Goal: Task Accomplishment & Management: Use online tool/utility

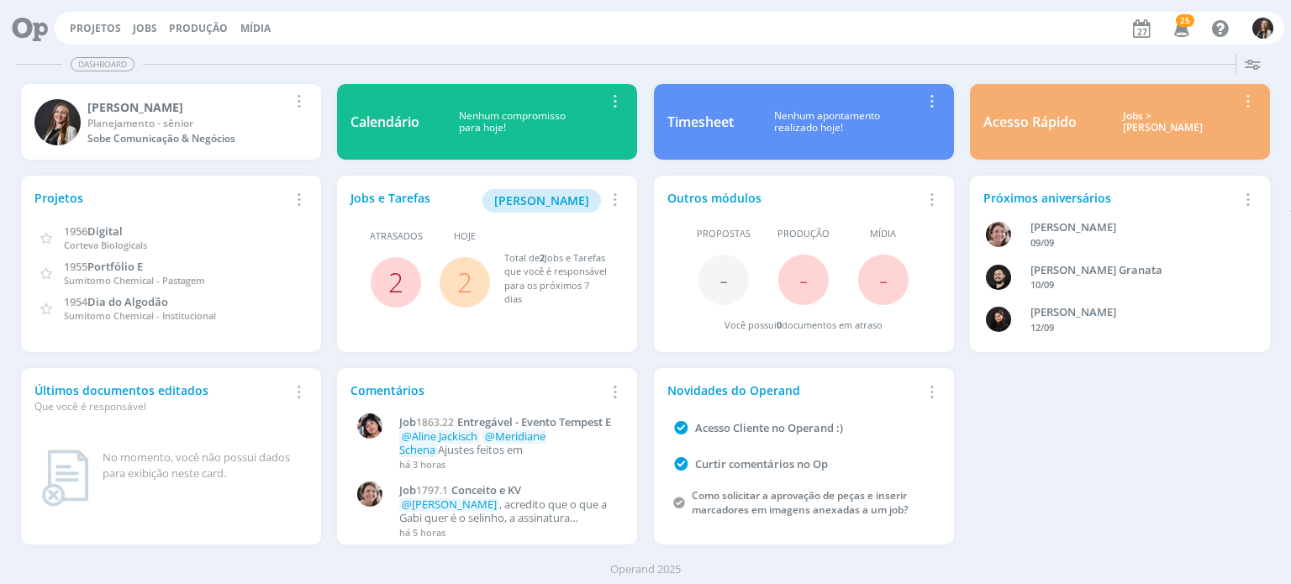
click at [399, 284] on link "2" at bounding box center [395, 282] width 15 height 36
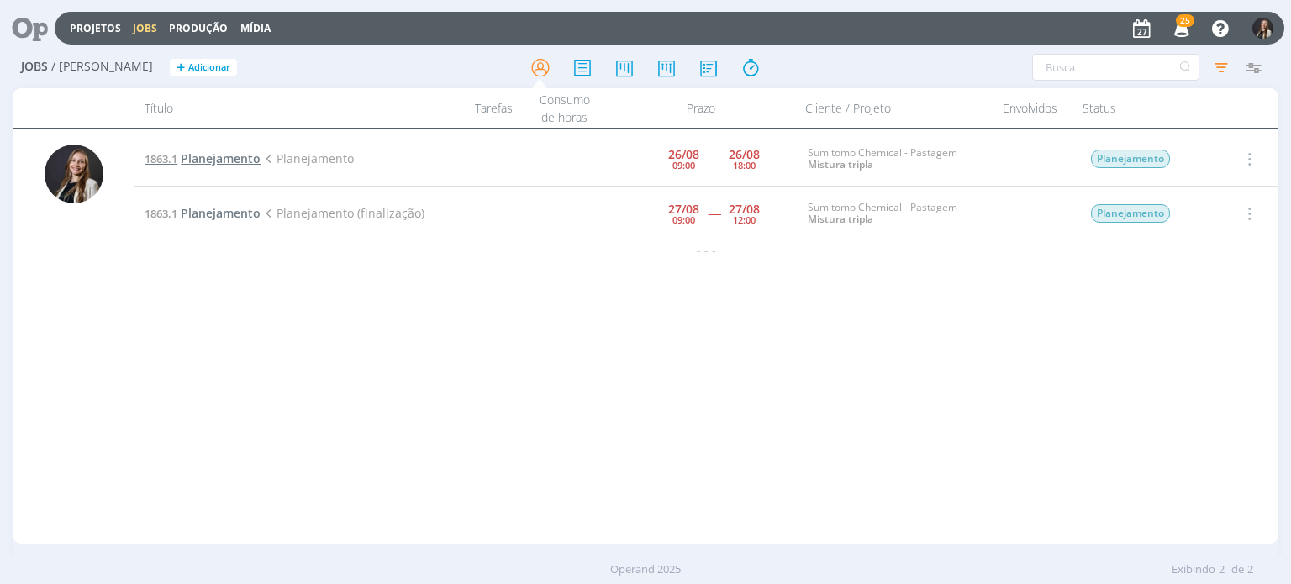
click at [236, 158] on span "Planejamento" at bounding box center [221, 158] width 80 height 16
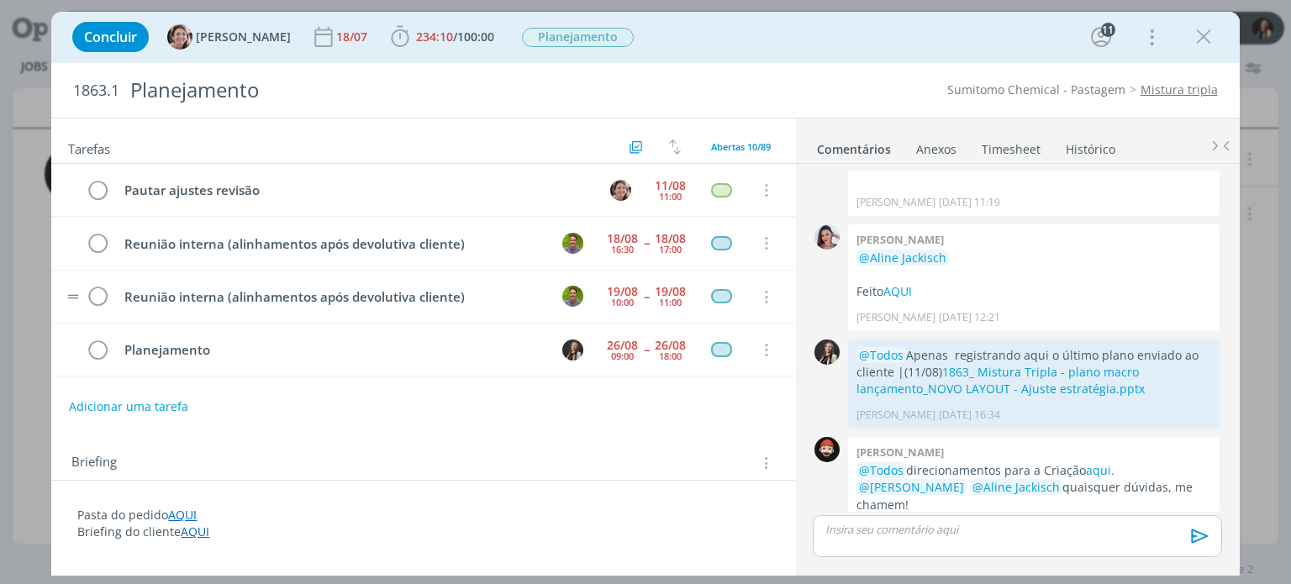
scroll to position [104, 0]
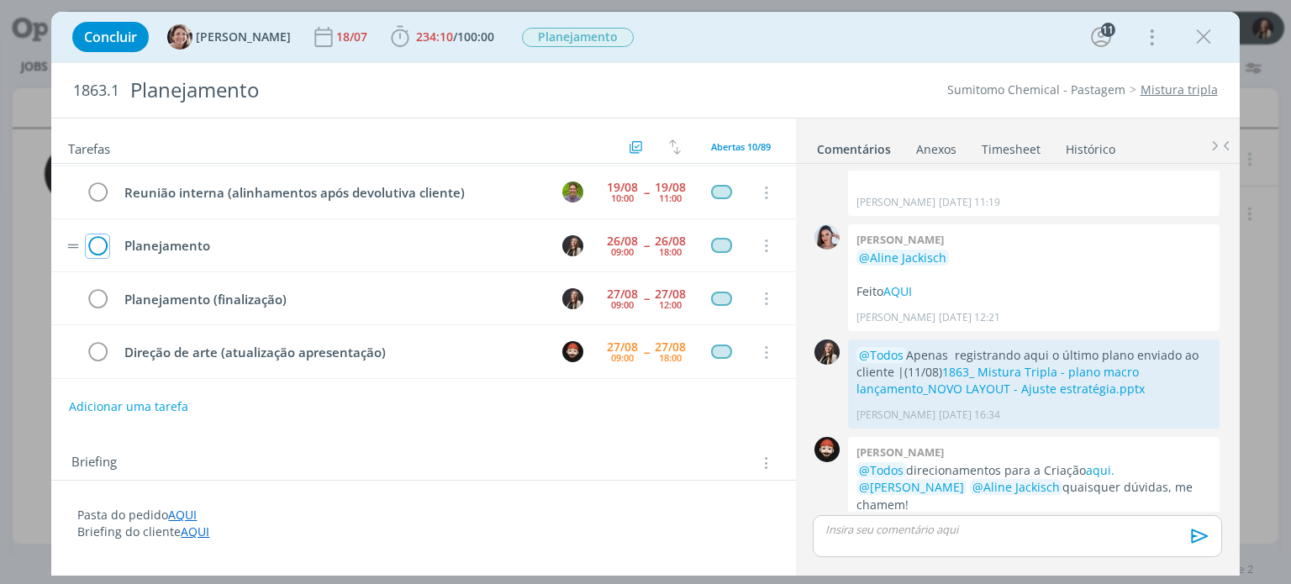
click at [100, 238] on icon "dialog" at bounding box center [98, 246] width 24 height 25
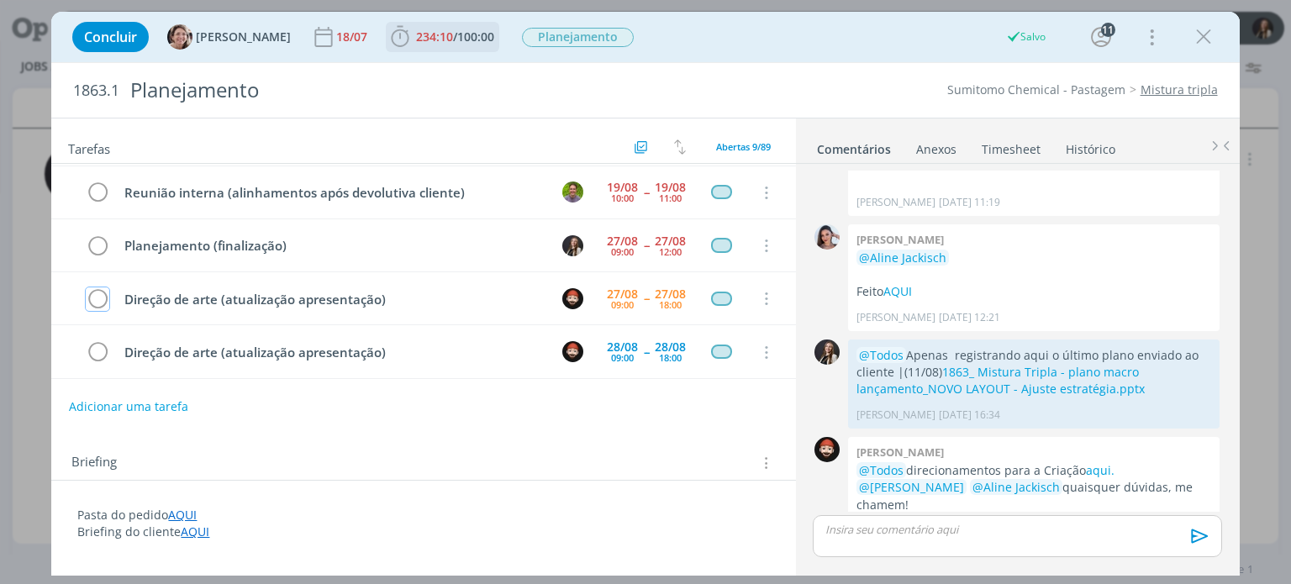
click at [420, 40] on span "234:10" at bounding box center [434, 37] width 37 height 16
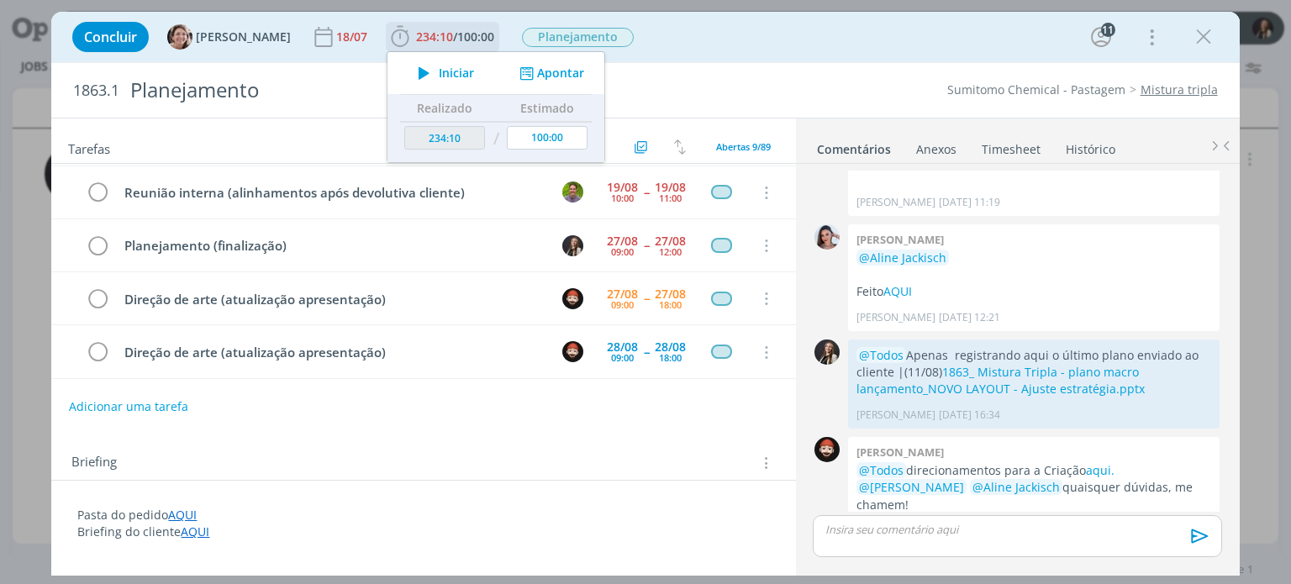
click at [419, 67] on icon "dialog" at bounding box center [423, 73] width 29 height 22
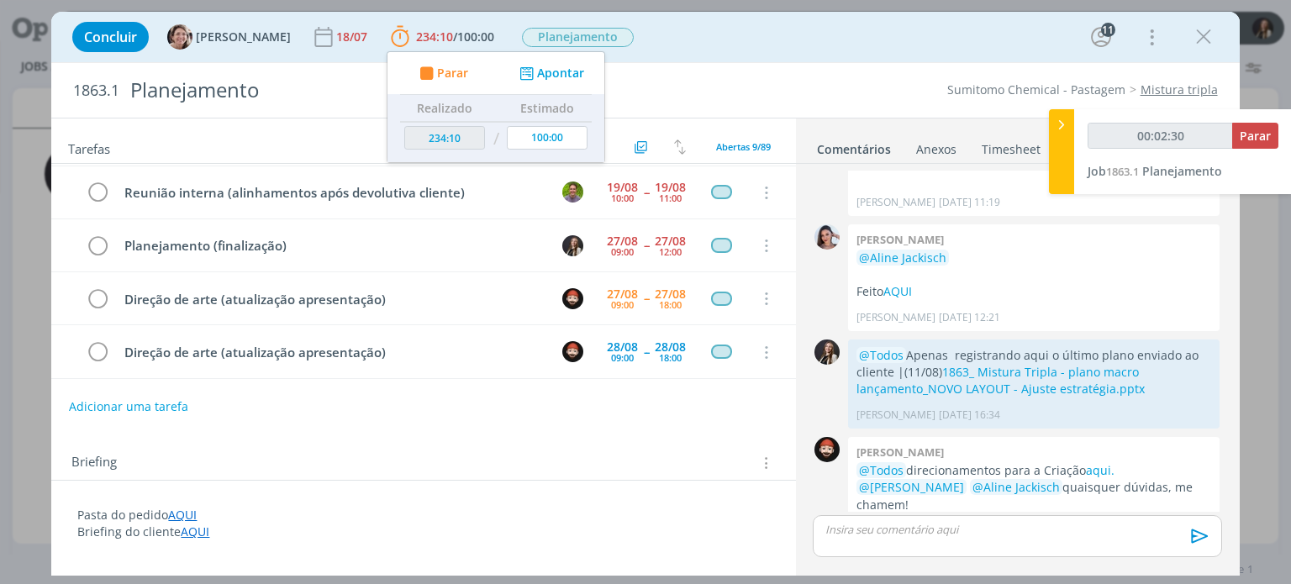
click at [1268, 168] on div "00:02:30 Parar Job 1863.1 Planejamento" at bounding box center [1183, 151] width 218 height 85
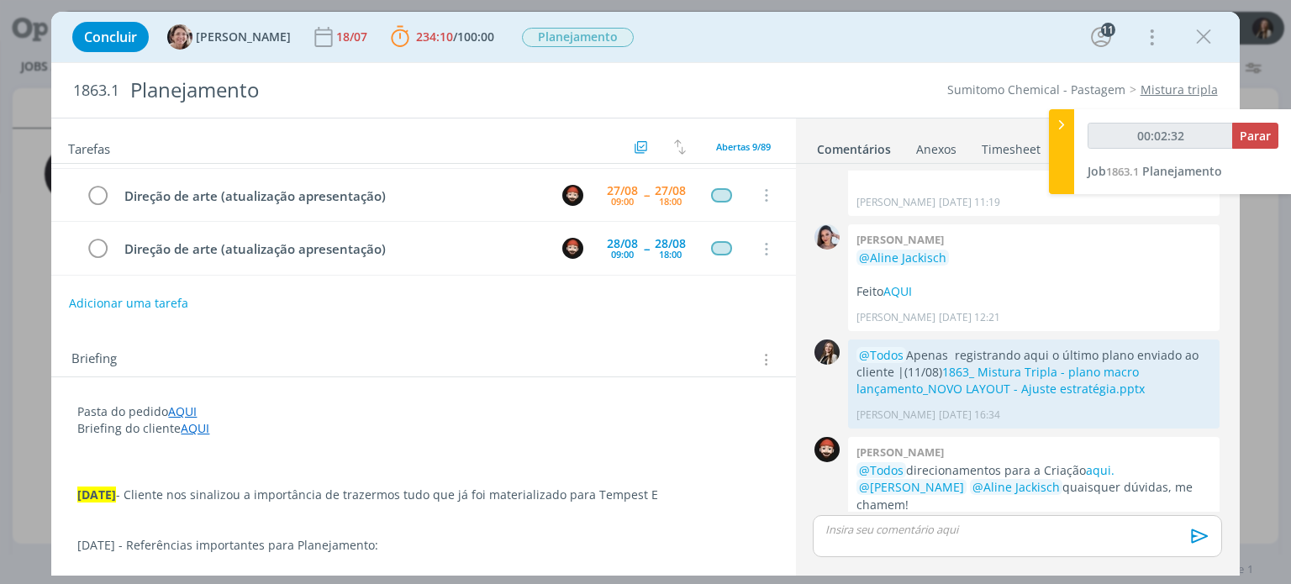
scroll to position [252, 0]
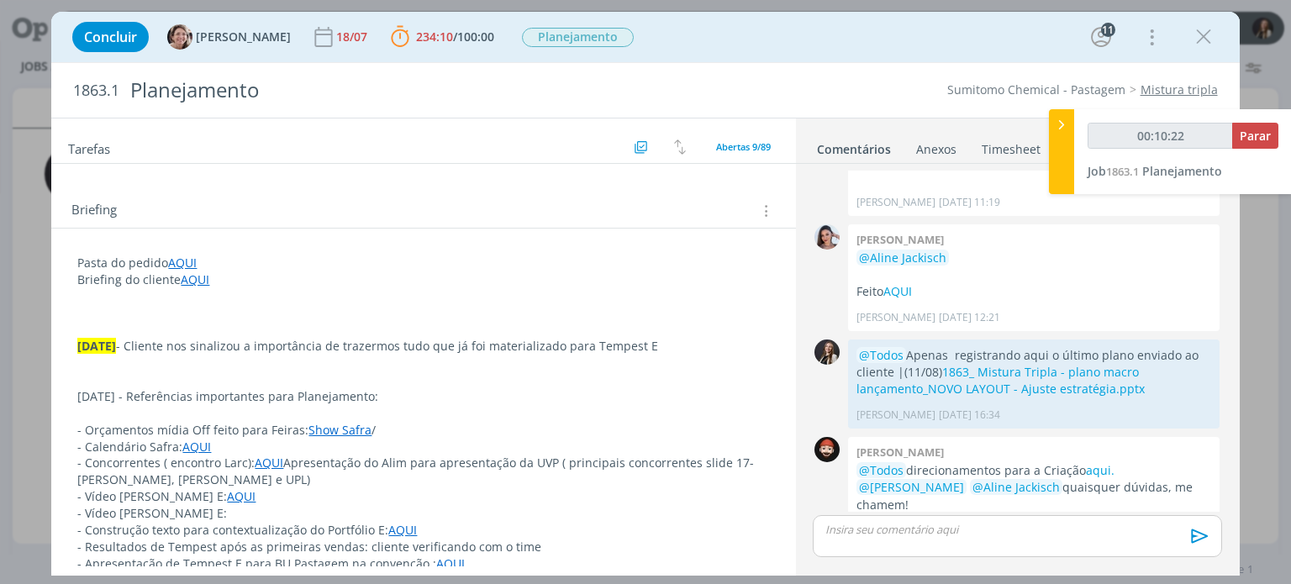
click at [140, 360] on p "dialog" at bounding box center [423, 363] width 692 height 17
type input "00:41:00"
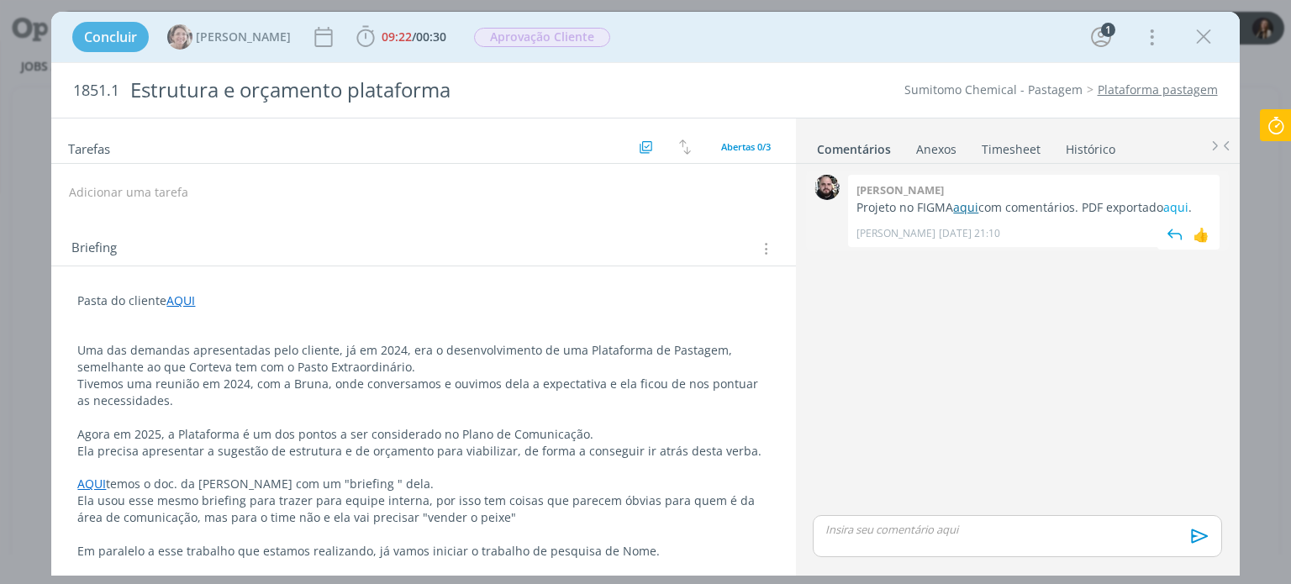
click at [972, 208] on link "aqui" at bounding box center [965, 207] width 25 height 16
click at [1184, 208] on link "aqui" at bounding box center [1175, 207] width 25 height 16
click at [958, 203] on link "aqui" at bounding box center [965, 207] width 25 height 16
drag, startPoint x: 858, startPoint y: 205, endPoint x: 1202, endPoint y: 198, distance: 343.9
click at [1202, 198] on div "Giovani souza Projeto no FIGMA aqui com comentários. PDF exportado aqui . Giova…" at bounding box center [1034, 211] width 372 height 72
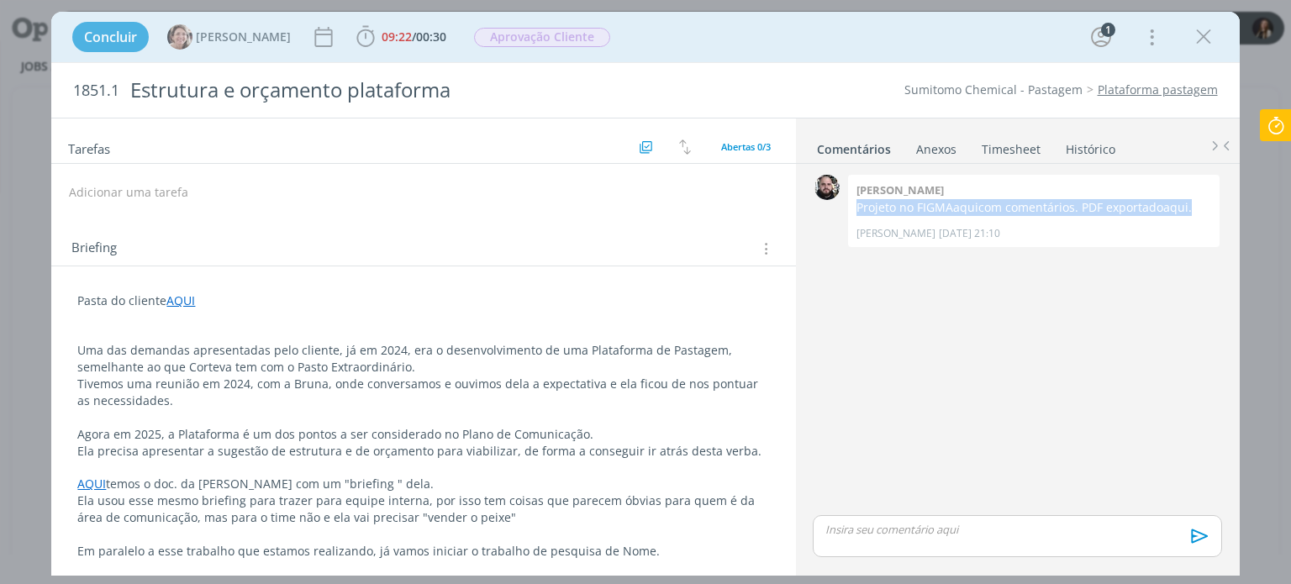
copy p "Projeto no FIGMA aqui com comentários. PDF exportado aqui ."
